Goal: Task Accomplishment & Management: Use online tool/utility

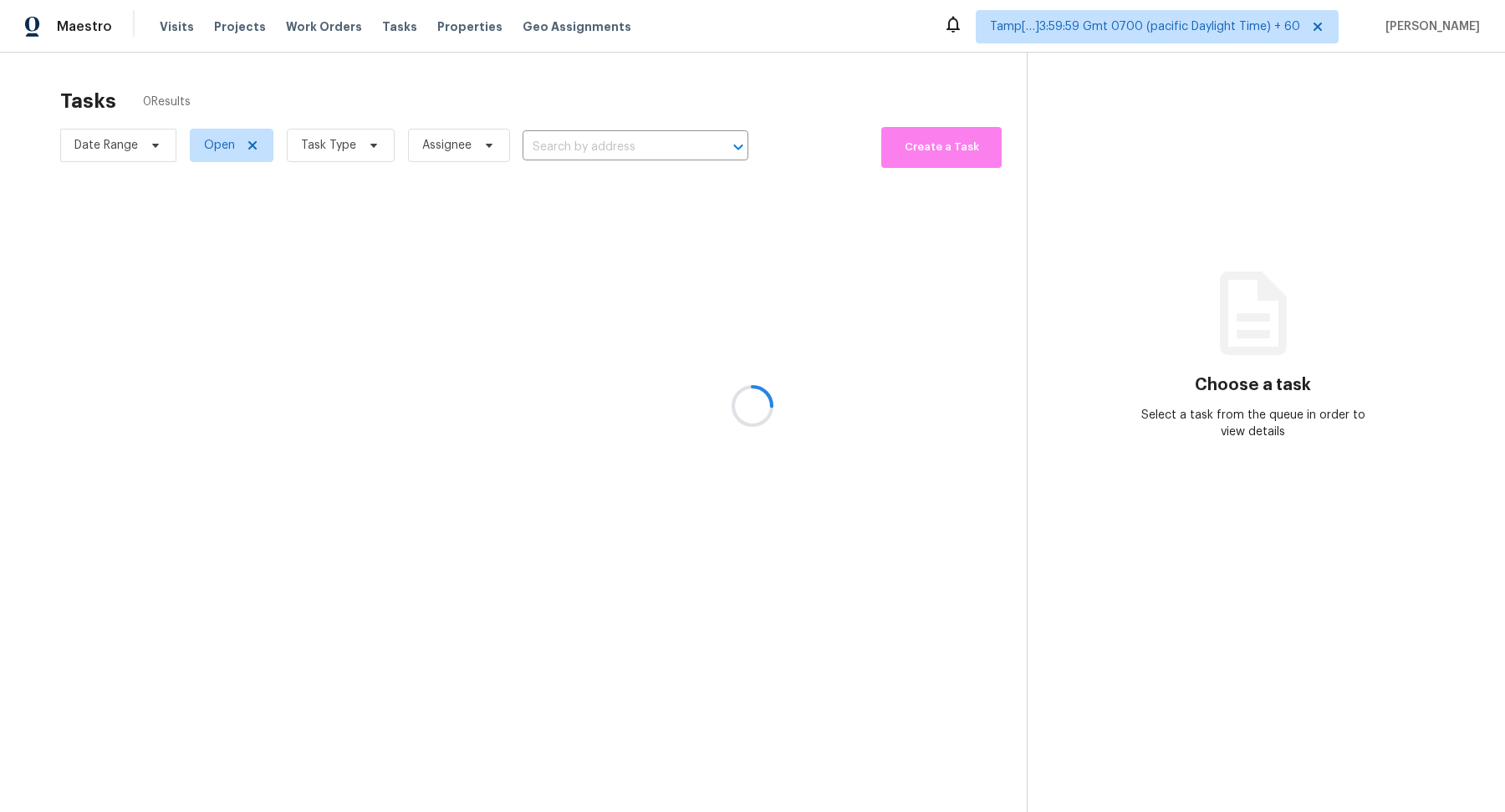
click at [297, 152] on div at bounding box center [752, 406] width 1505 height 812
click at [346, 144] on div at bounding box center [752, 406] width 1505 height 812
click at [353, 144] on div at bounding box center [752, 406] width 1505 height 812
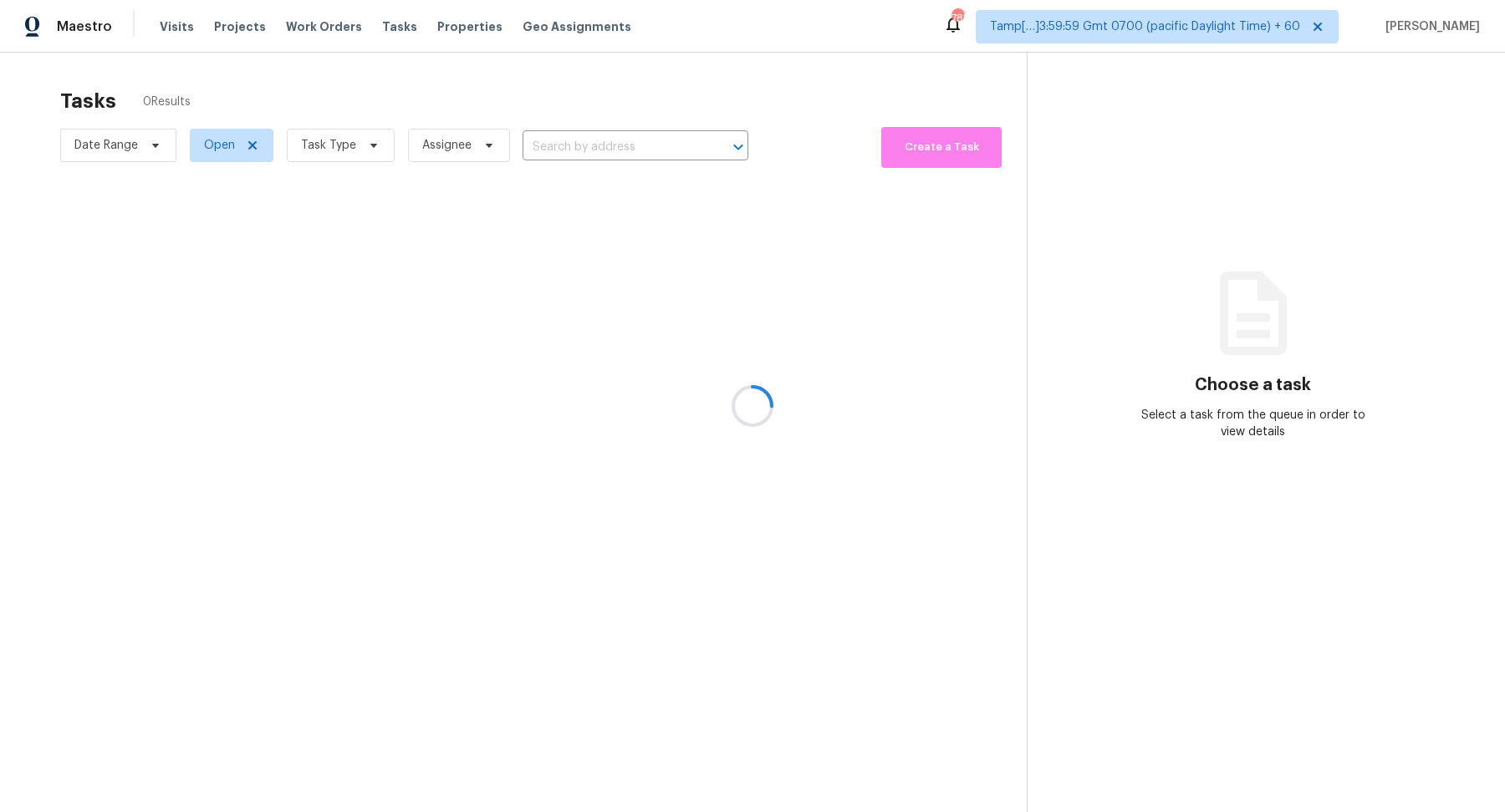
click at [353, 144] on div at bounding box center [752, 406] width 1505 height 812
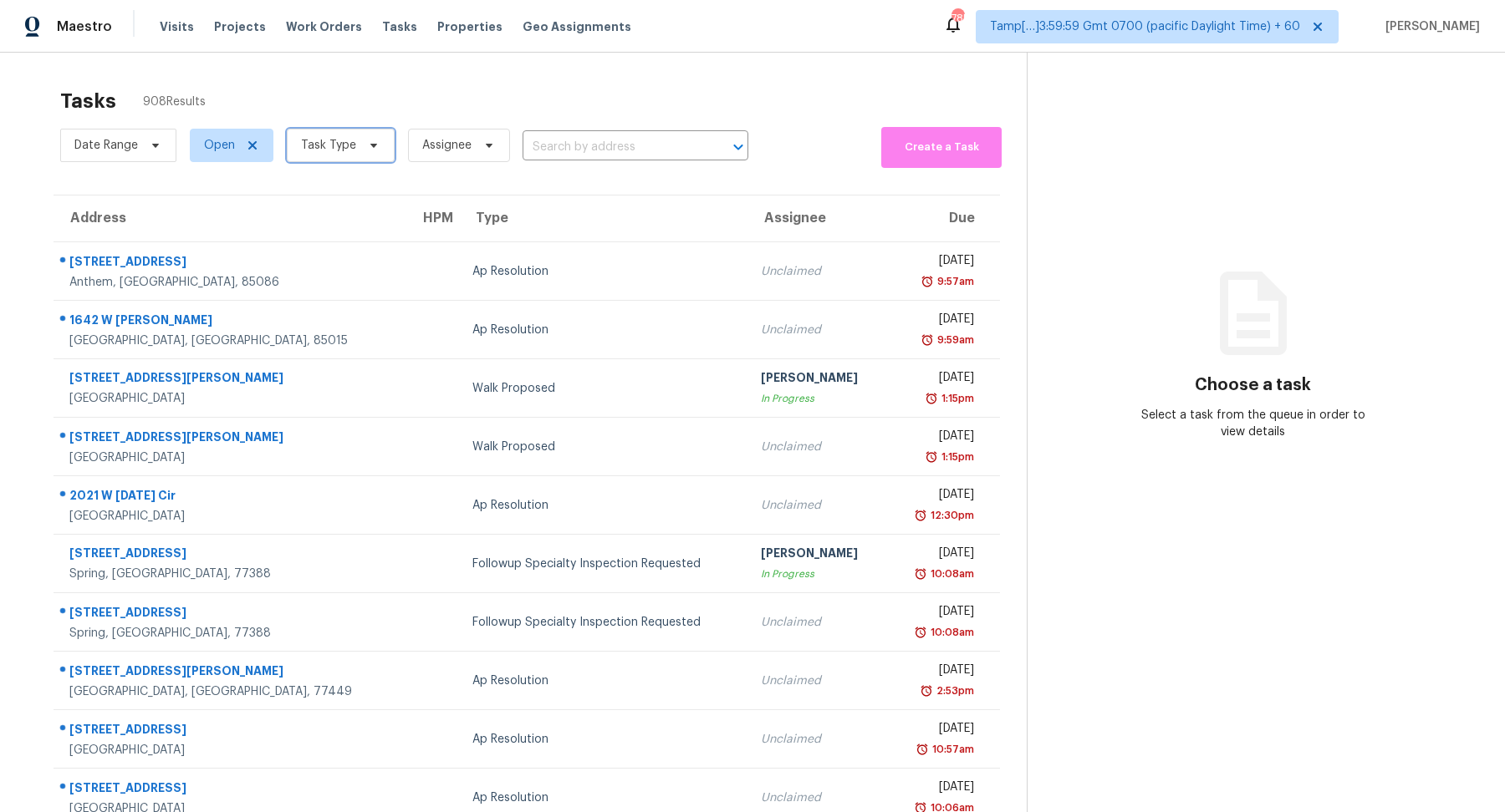
click at [353, 144] on span "Task Type" at bounding box center [340, 146] width 108 height 33
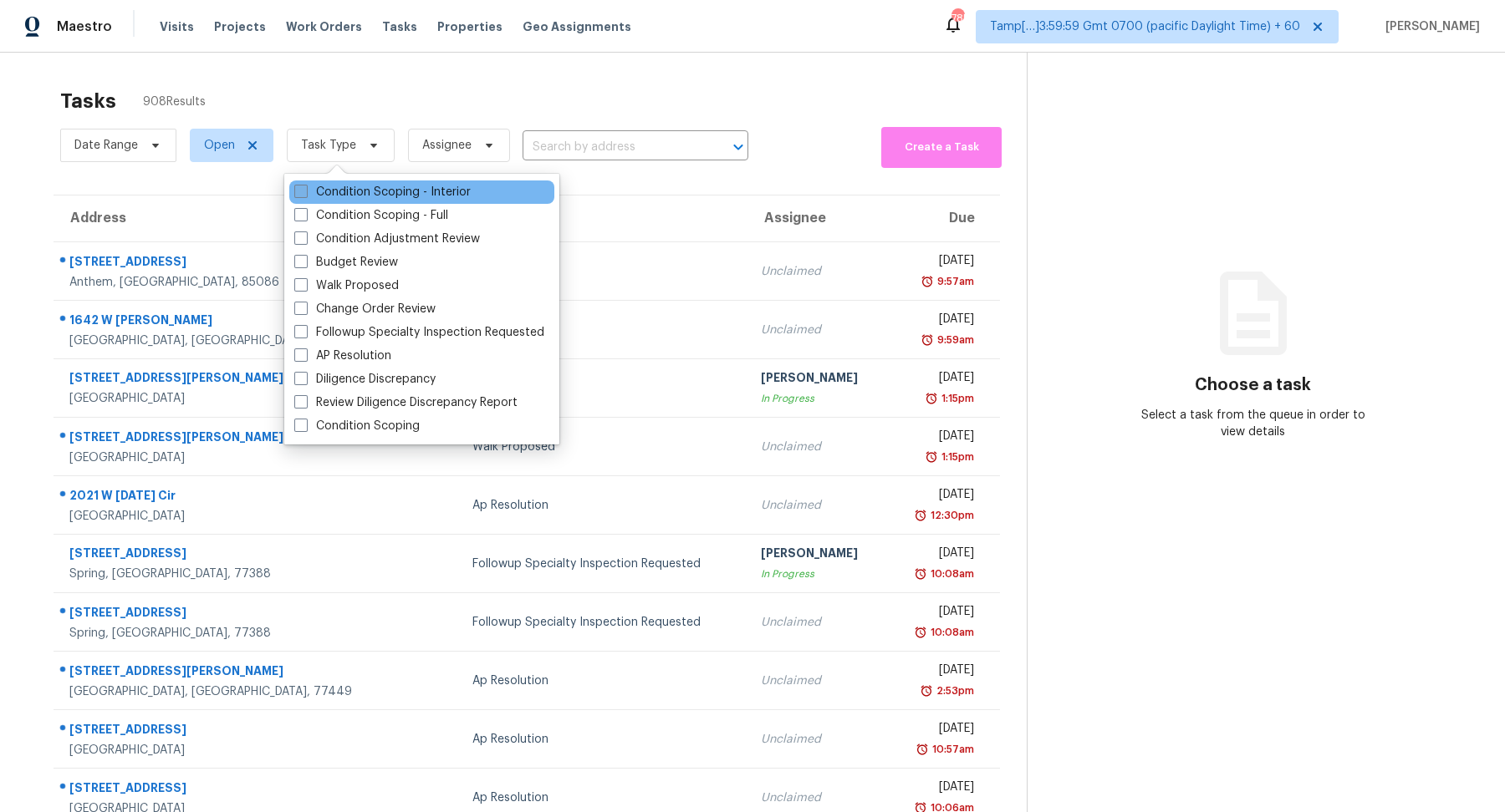
click at [374, 188] on label "Condition Scoping - Interior" at bounding box center [382, 192] width 176 height 17
click at [305, 188] on input "Condition Scoping - Interior" at bounding box center [299, 189] width 11 height 11
checkbox input "true"
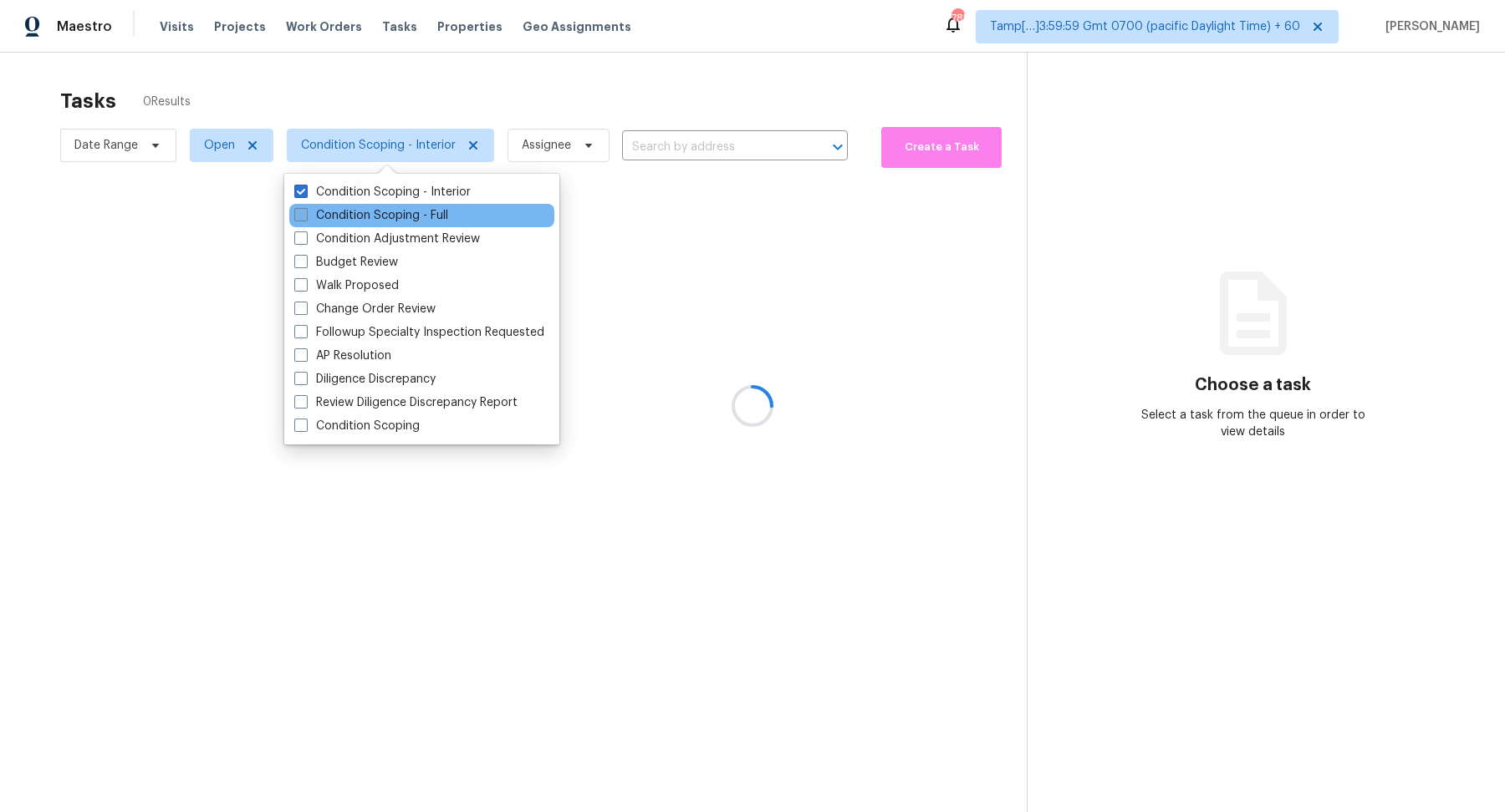
click at [378, 214] on label "Condition Scoping - Full" at bounding box center [370, 215] width 153 height 17
click at [305, 214] on input "Condition Scoping - Full" at bounding box center [299, 212] width 11 height 11
checkbox input "true"
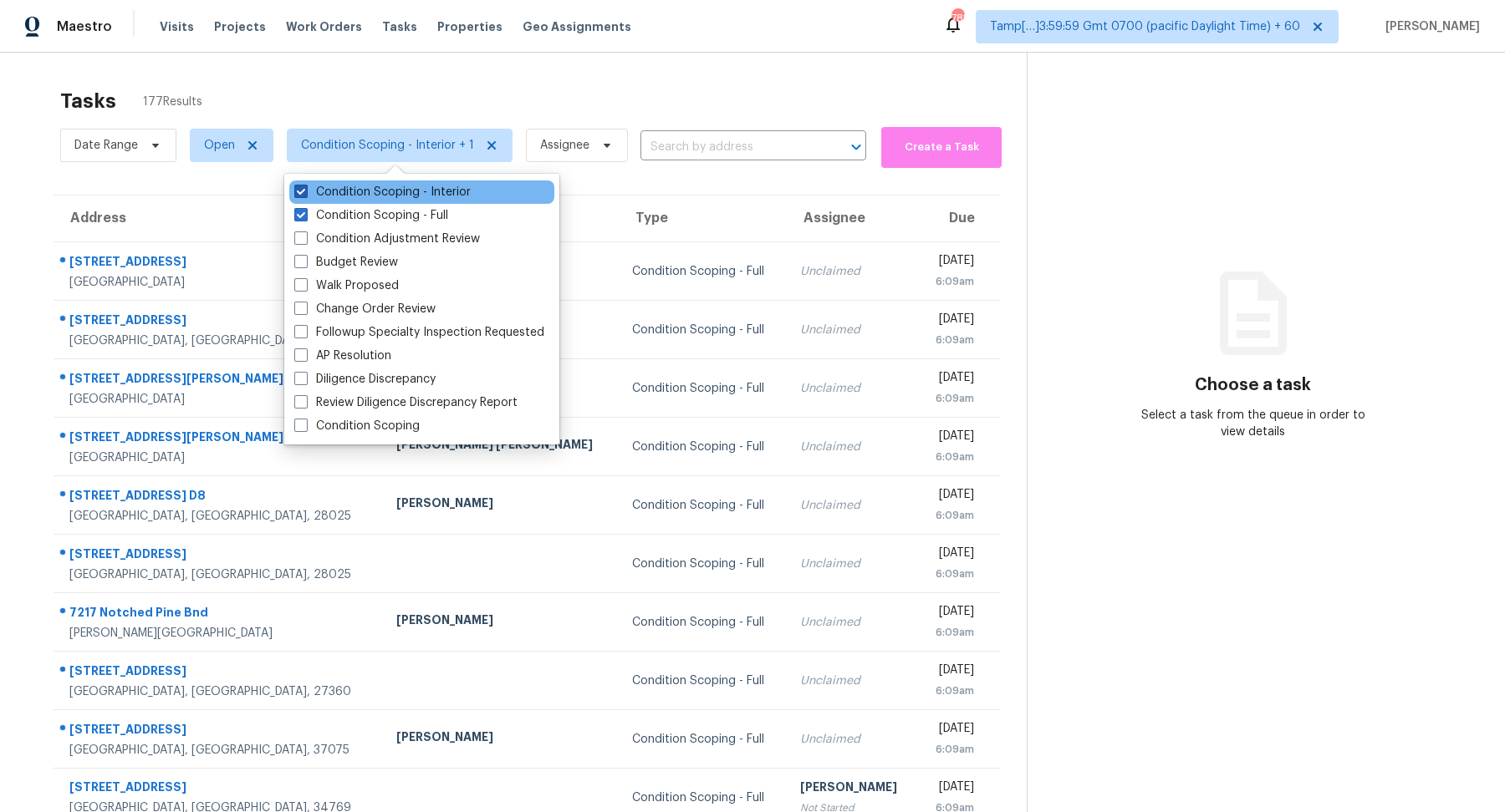
click at [454, 188] on label "Condition Scoping - Interior" at bounding box center [382, 192] width 176 height 17
click at [305, 188] on input "Condition Scoping - Interior" at bounding box center [299, 189] width 11 height 11
click at [454, 188] on label "Condition Scoping - Interior" at bounding box center [382, 192] width 176 height 17
click at [305, 188] on input "Condition Scoping - Interior" at bounding box center [299, 189] width 11 height 11
checkbox input "true"
